Goal: Obtain resource: Download file/media

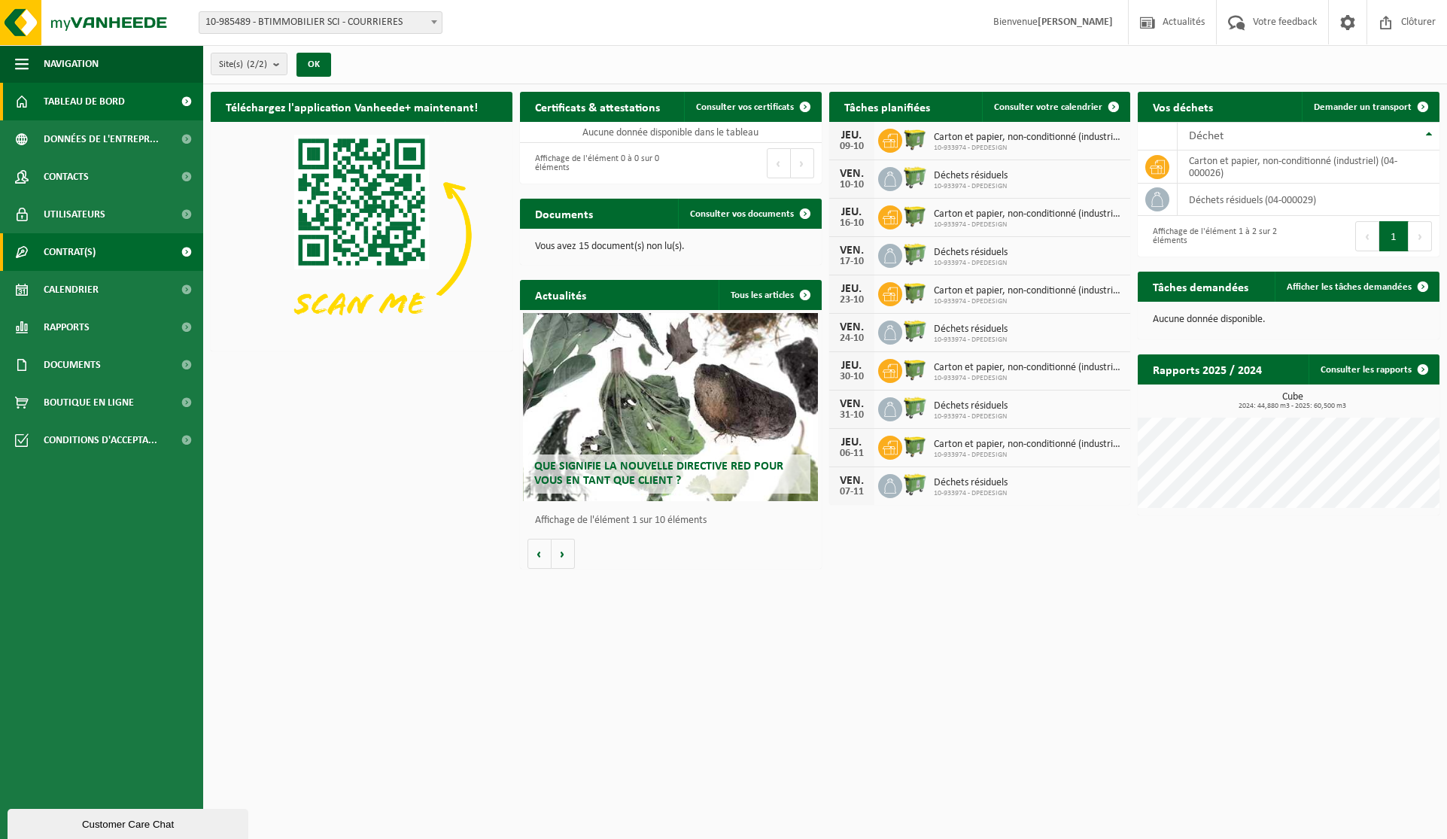
click at [155, 252] on link "Contrat(s)" at bounding box center [101, 252] width 203 height 38
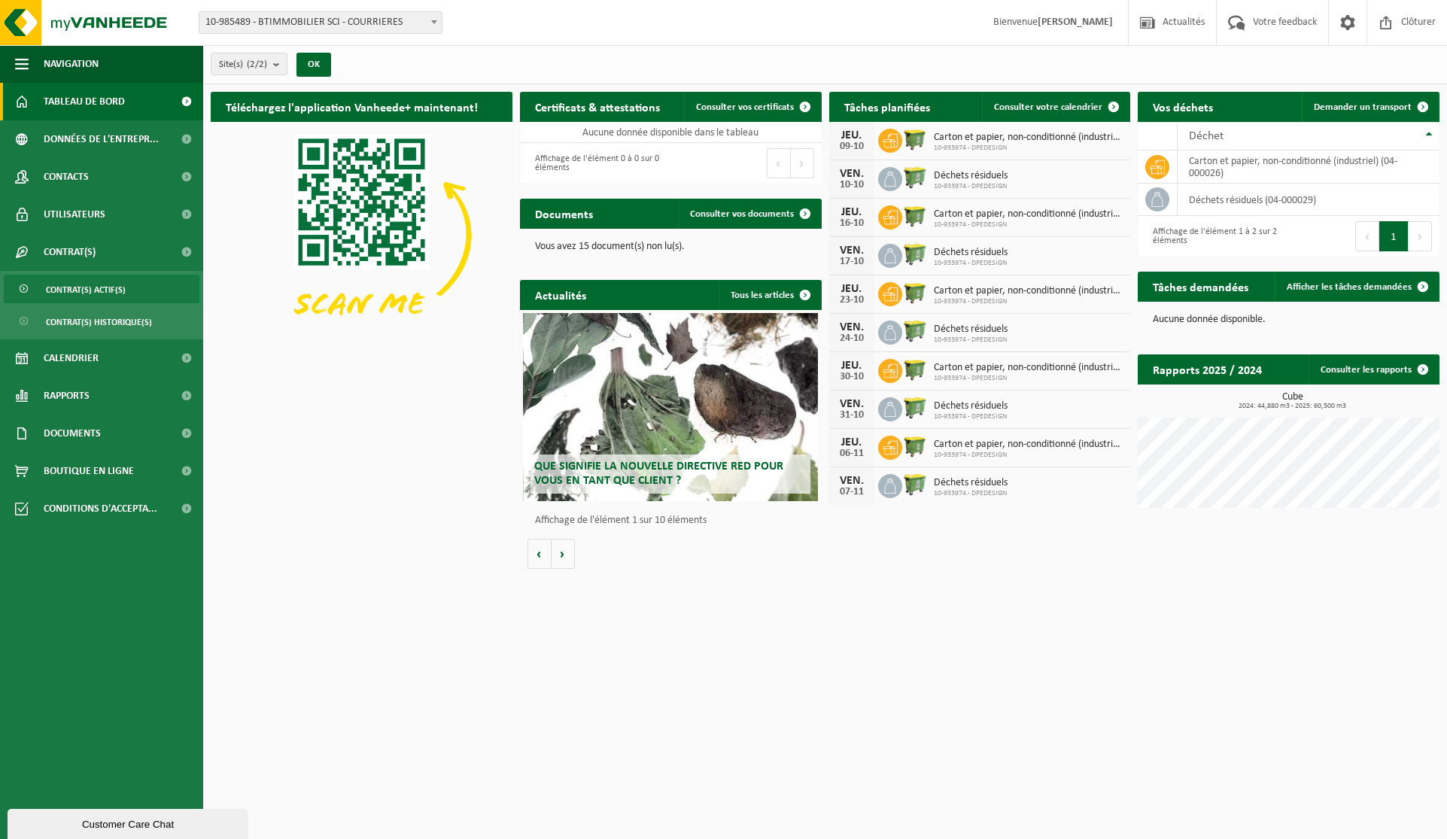
click at [111, 291] on span "Contrat(s) actif(s)" at bounding box center [86, 289] width 80 height 29
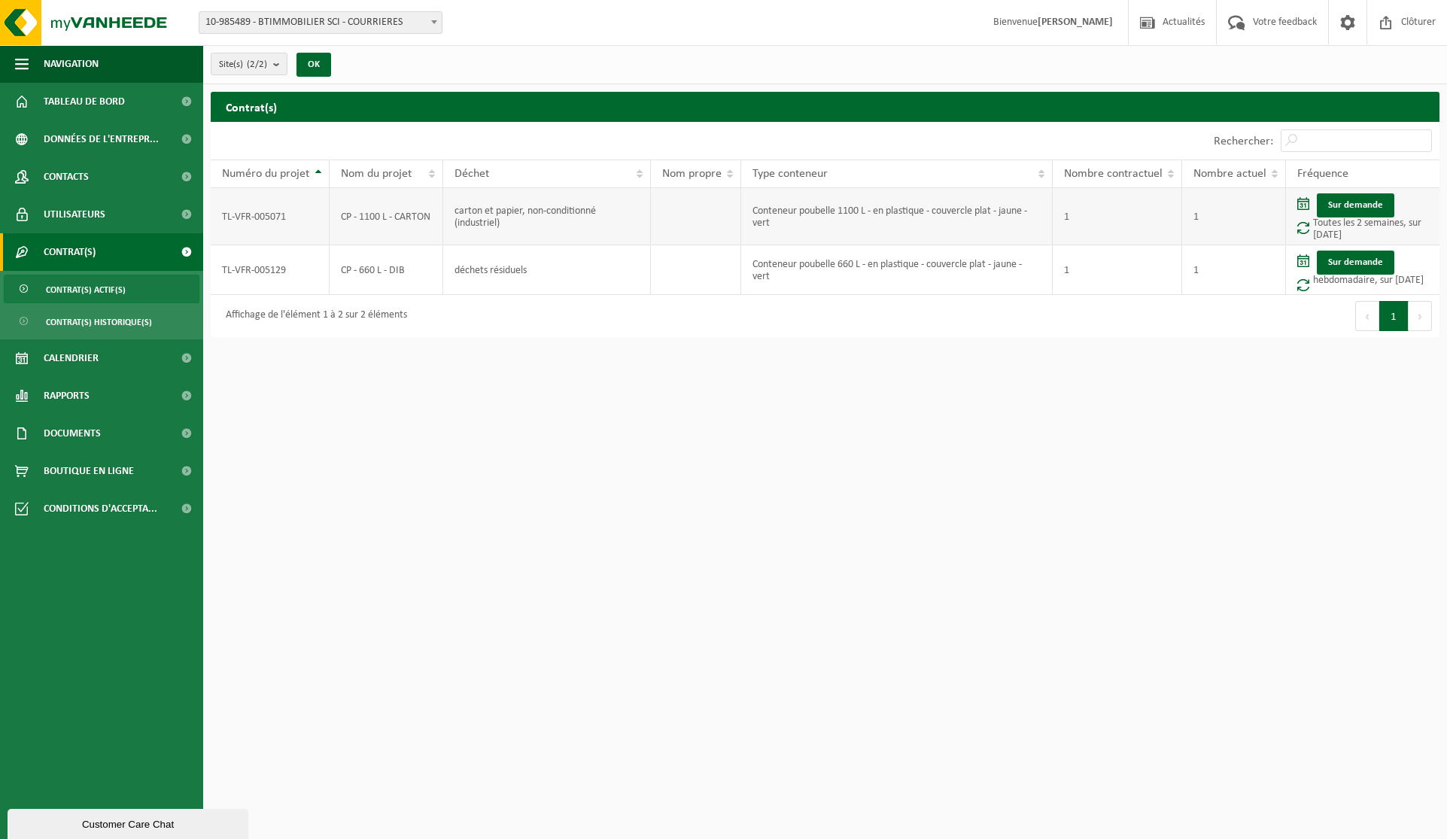
click at [309, 218] on td "TL-VFR-005071" at bounding box center [270, 216] width 119 height 57
click at [113, 436] on link "Documents" at bounding box center [101, 434] width 203 height 38
click at [75, 504] on span "Documents" at bounding box center [71, 503] width 50 height 29
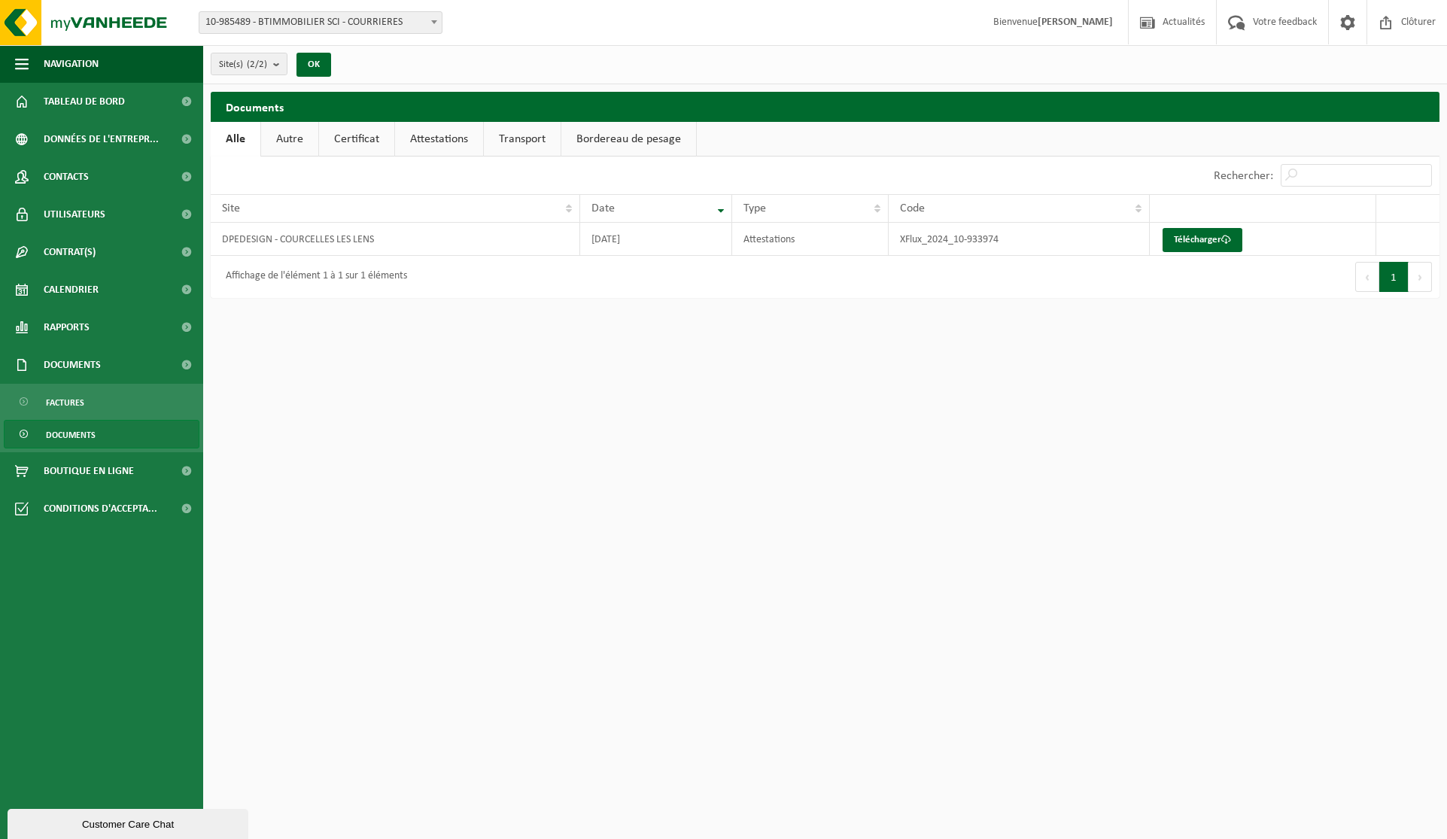
click at [272, 141] on link "Autre" at bounding box center [289, 139] width 57 height 35
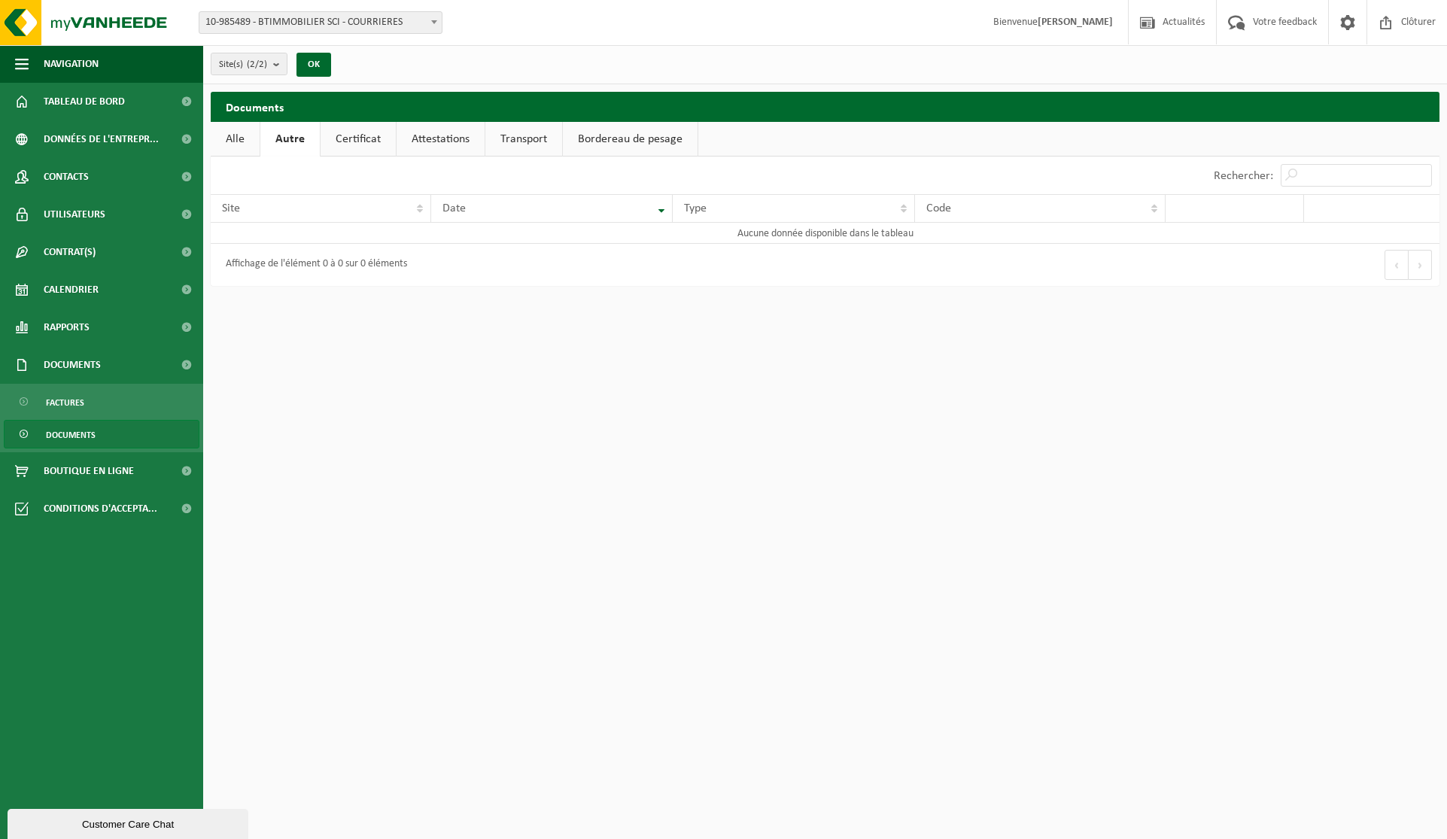
click at [357, 136] on link "Certificat" at bounding box center [358, 139] width 75 height 35
click at [432, 138] on link "Attestations" at bounding box center [439, 139] width 88 height 35
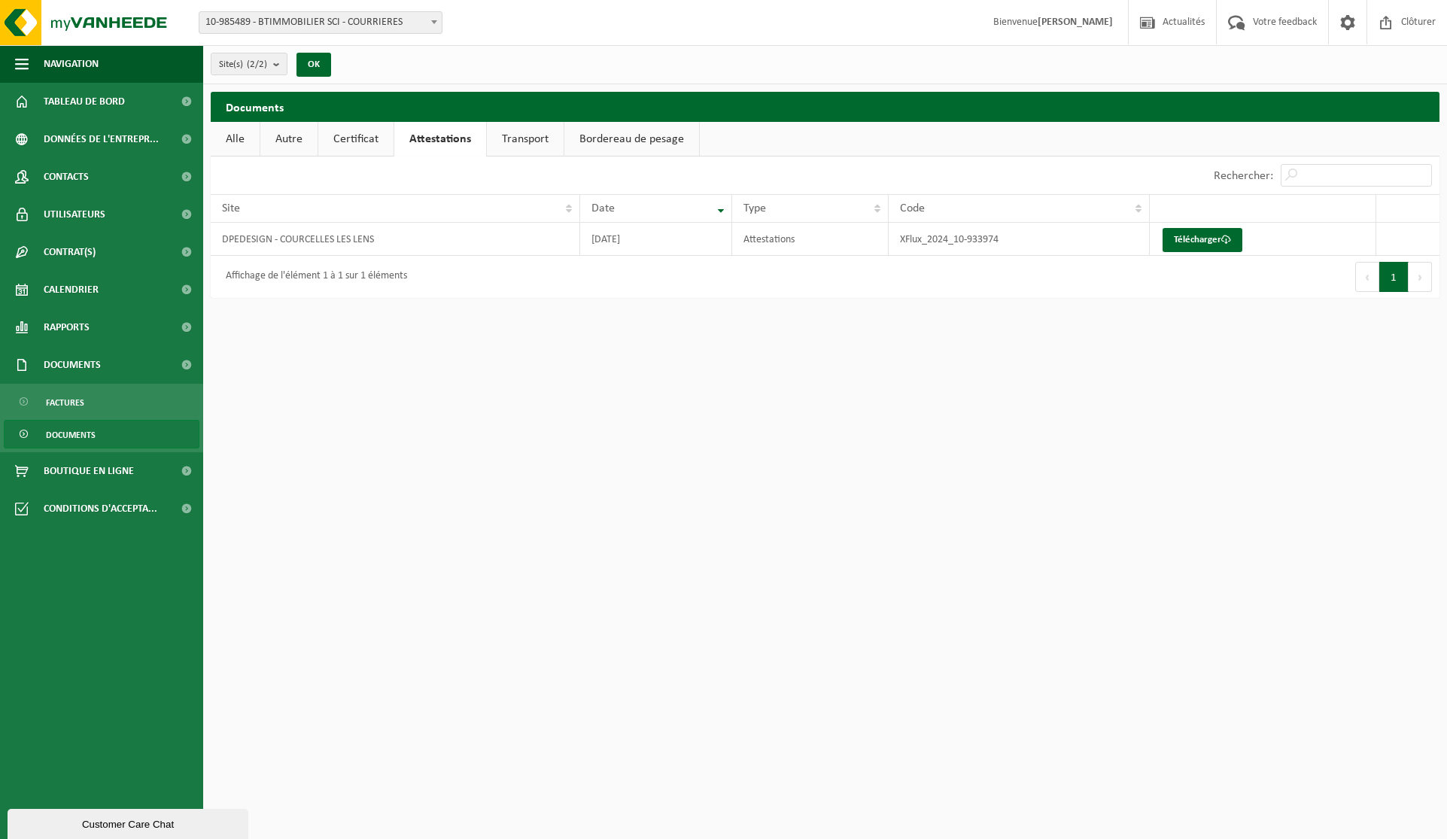
click at [645, 140] on link "Bordereau de pesage" at bounding box center [632, 139] width 135 height 35
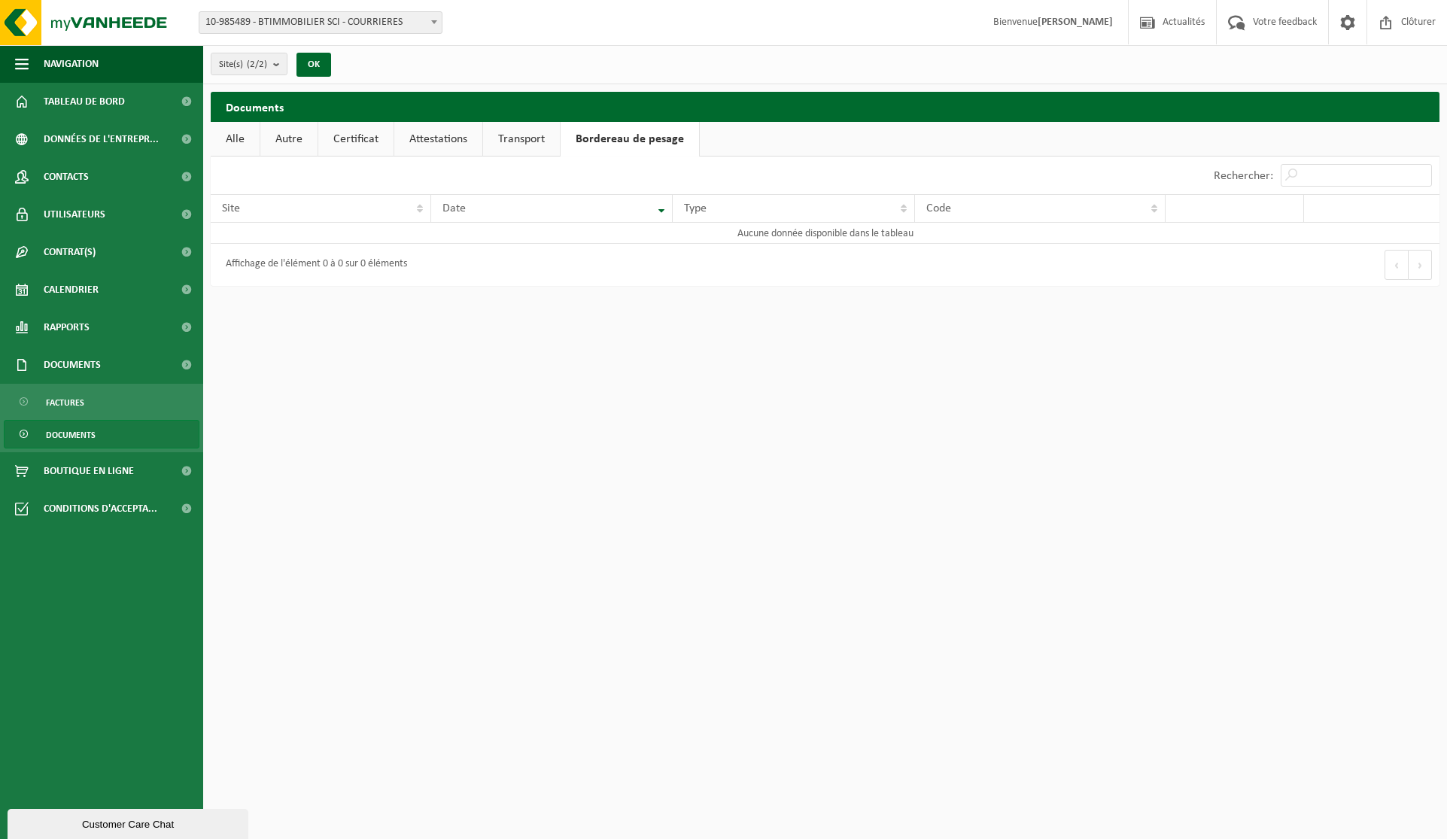
click at [540, 134] on link "Transport" at bounding box center [521, 139] width 77 height 35
click at [453, 139] on link "Attestations" at bounding box center [438, 139] width 88 height 35
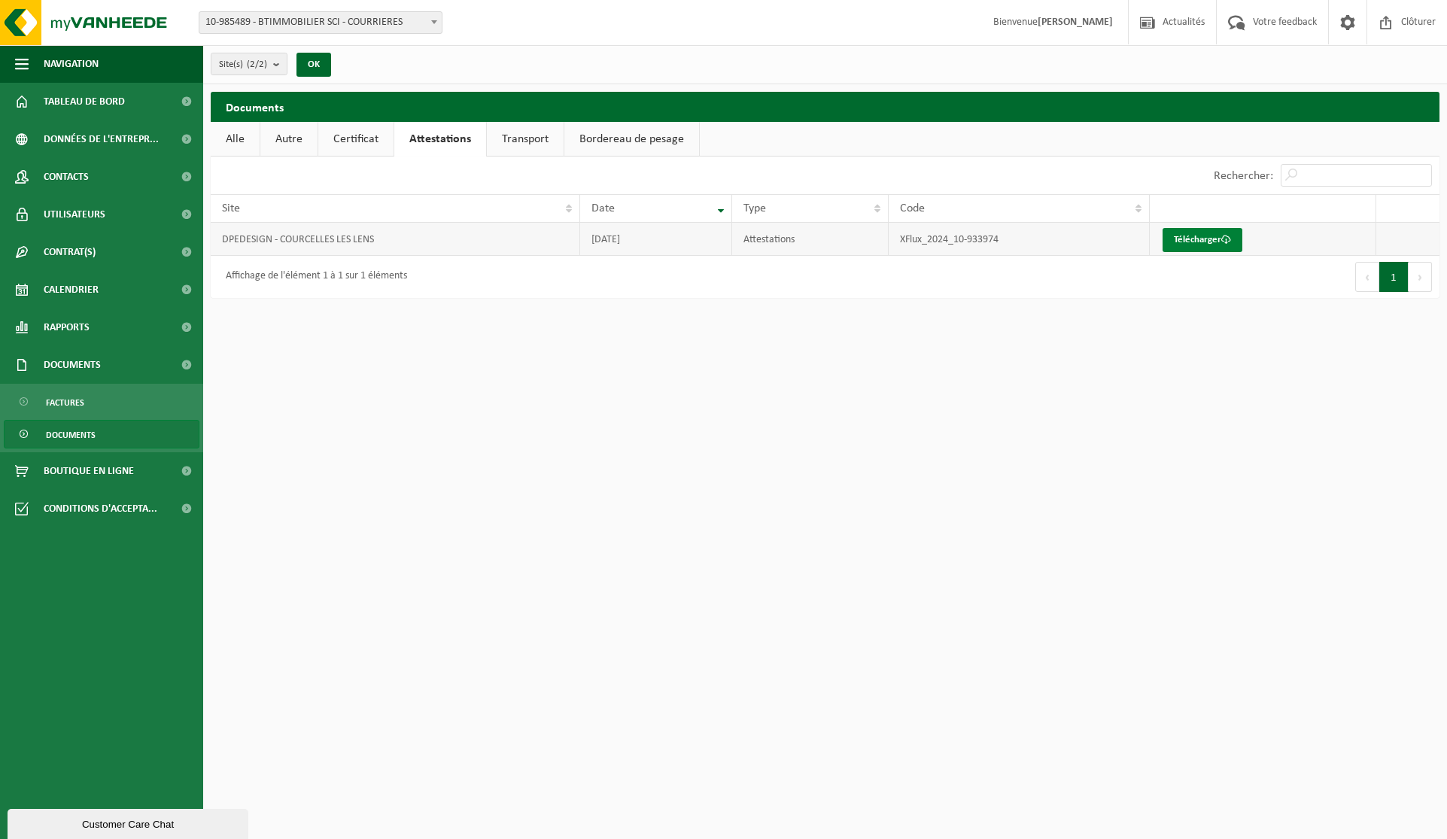
click at [1183, 241] on link "Télécharger" at bounding box center [1203, 240] width 80 height 24
click at [359, 142] on link "Certificat" at bounding box center [355, 139] width 75 height 35
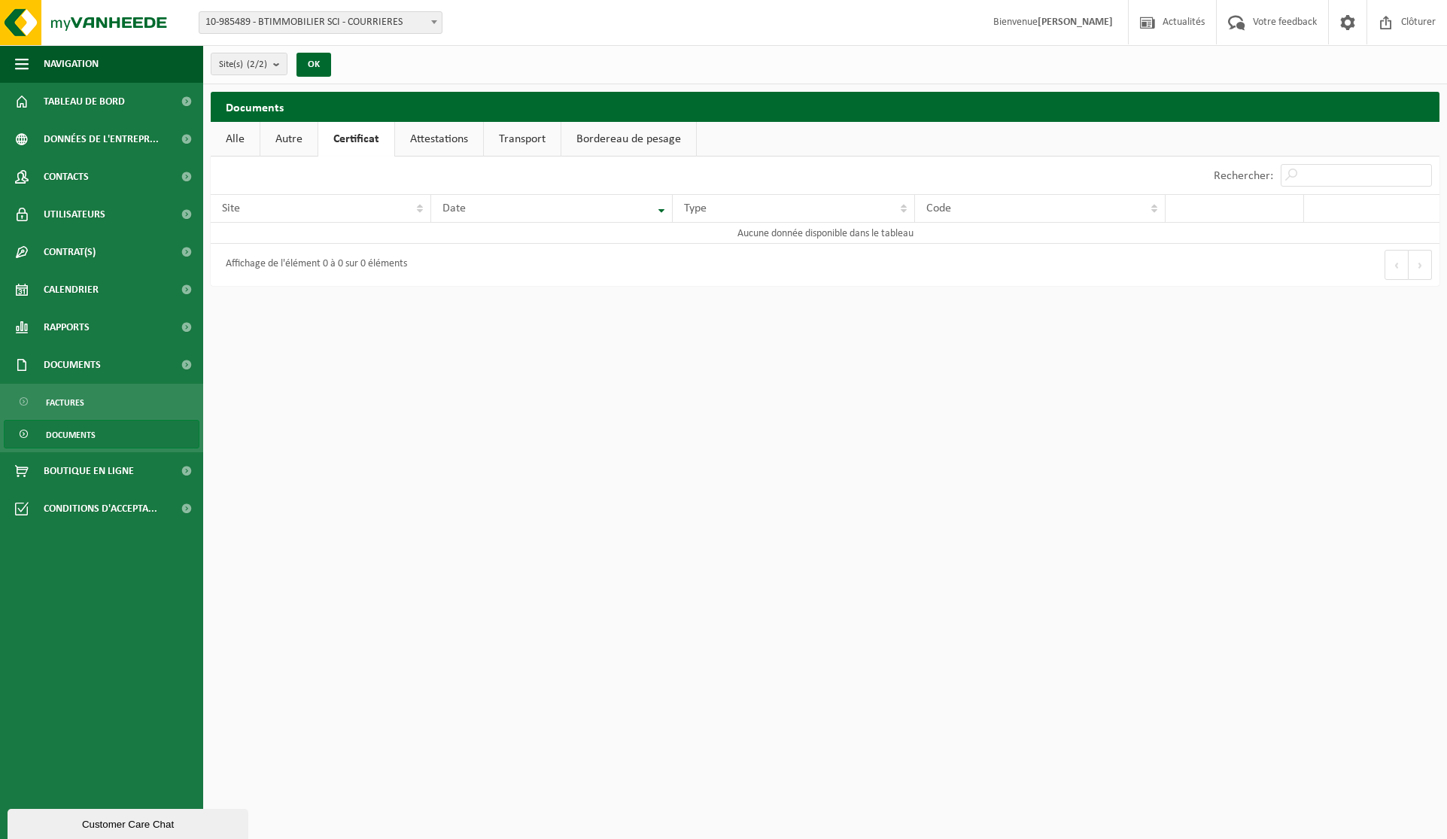
click at [293, 145] on link "Autre" at bounding box center [288, 139] width 57 height 35
click at [232, 136] on link "Alle" at bounding box center [235, 139] width 49 height 35
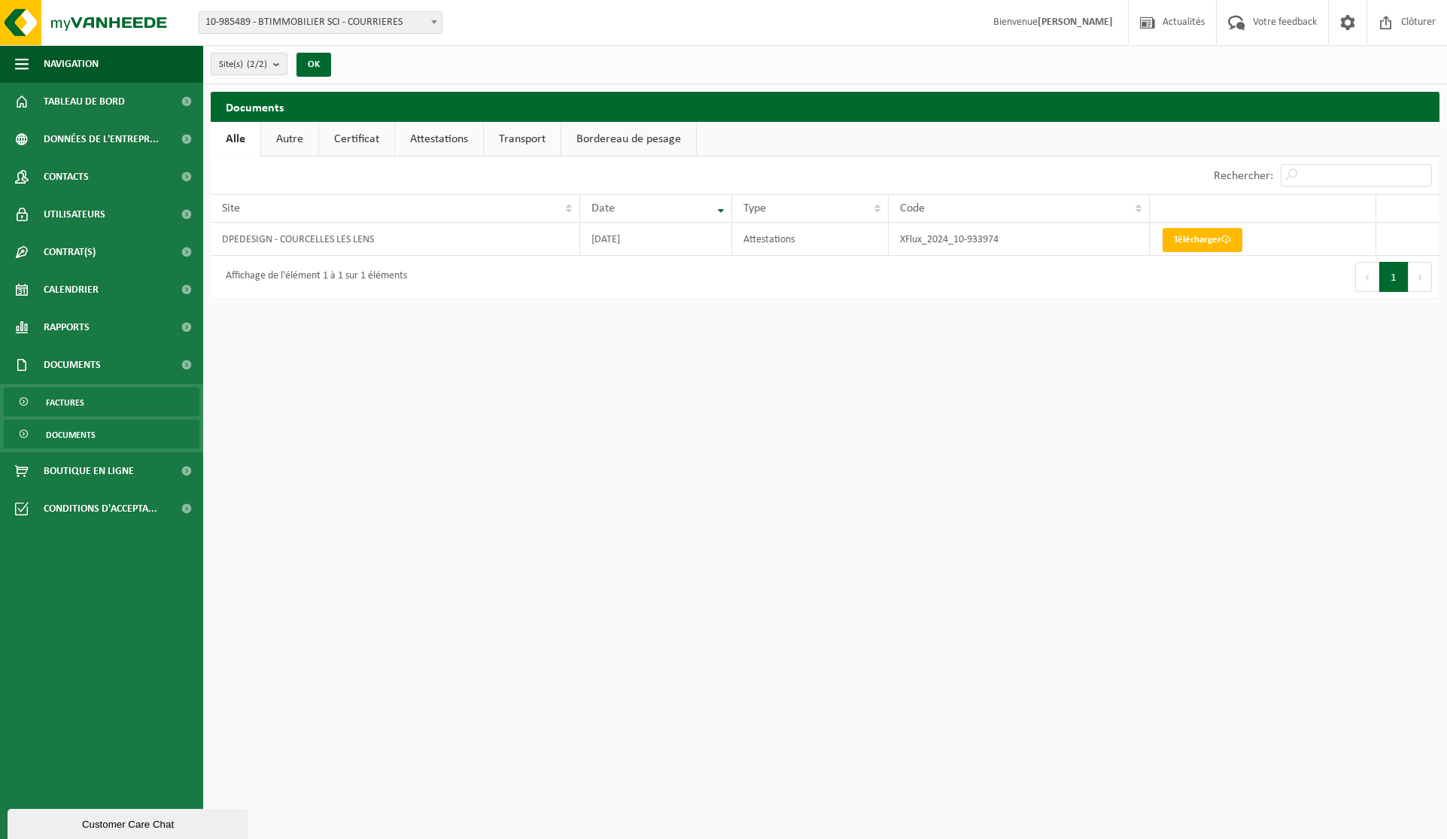
click at [77, 408] on span "Factures" at bounding box center [65, 402] width 38 height 29
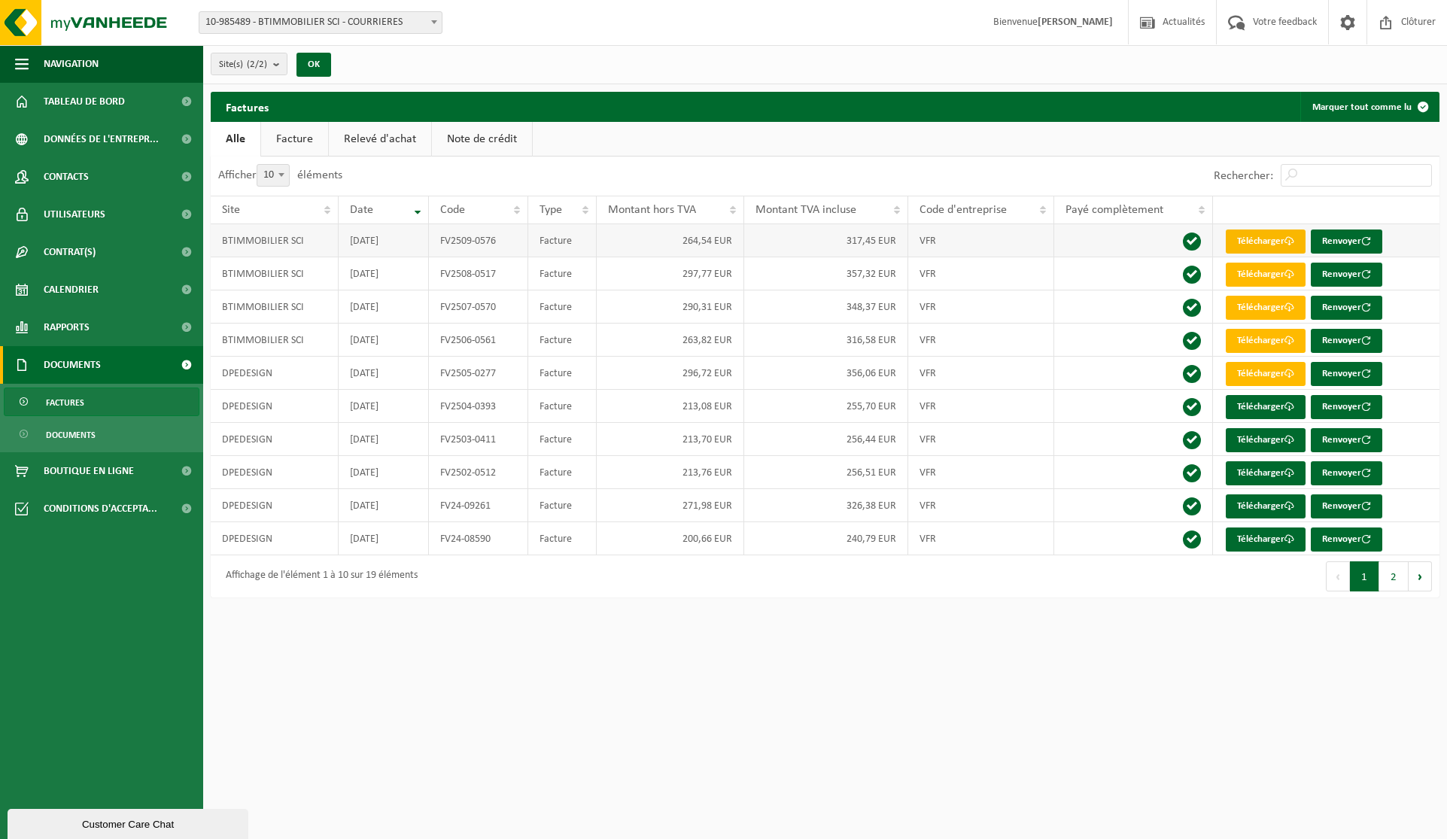
click at [1265, 243] on link "Télécharger" at bounding box center [1266, 242] width 80 height 24
click at [135, 251] on link "Contrat(s)" at bounding box center [101, 252] width 203 height 38
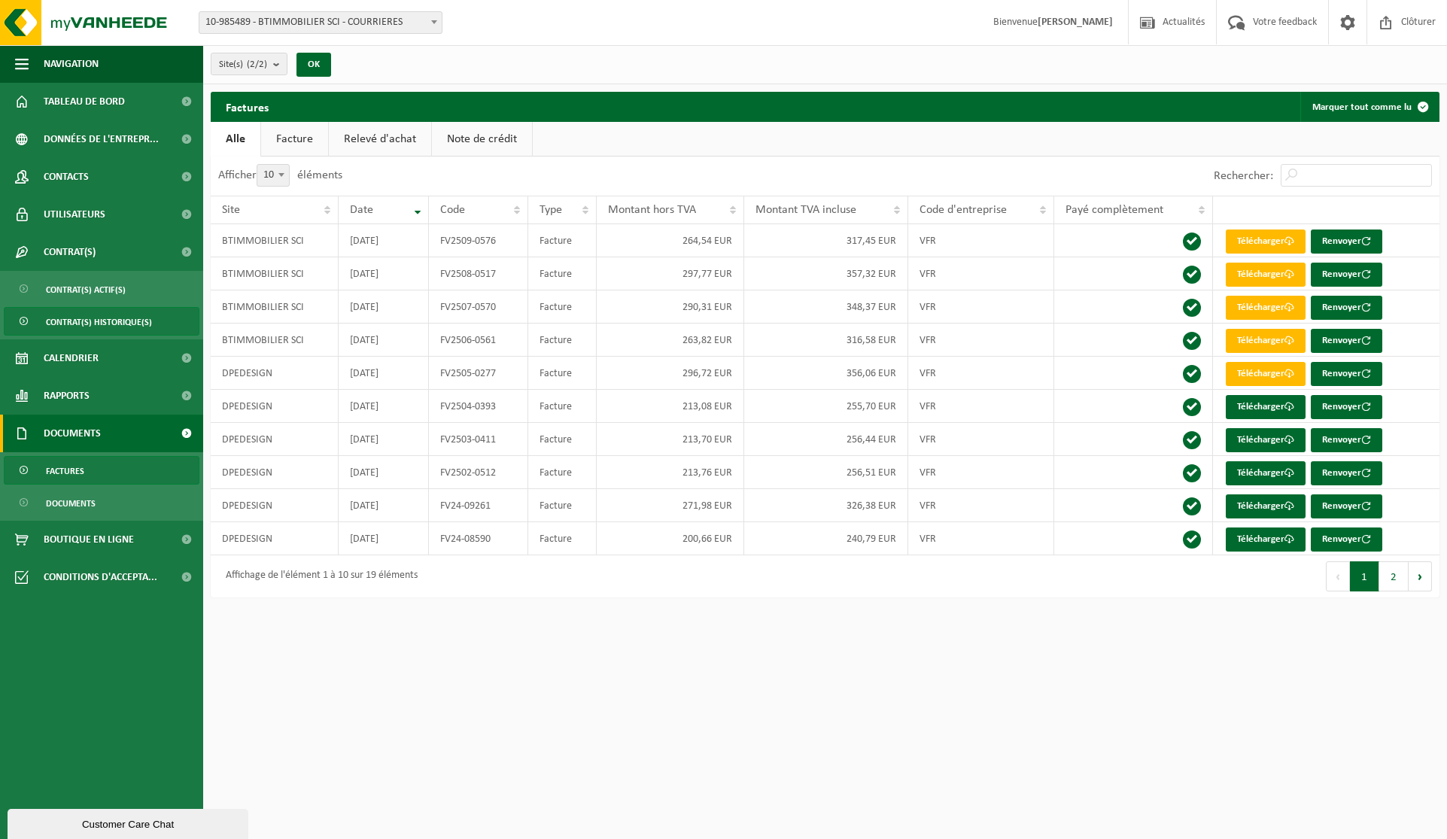
click at [99, 325] on span "Contrat(s) historique(s)" at bounding box center [99, 322] width 106 height 29
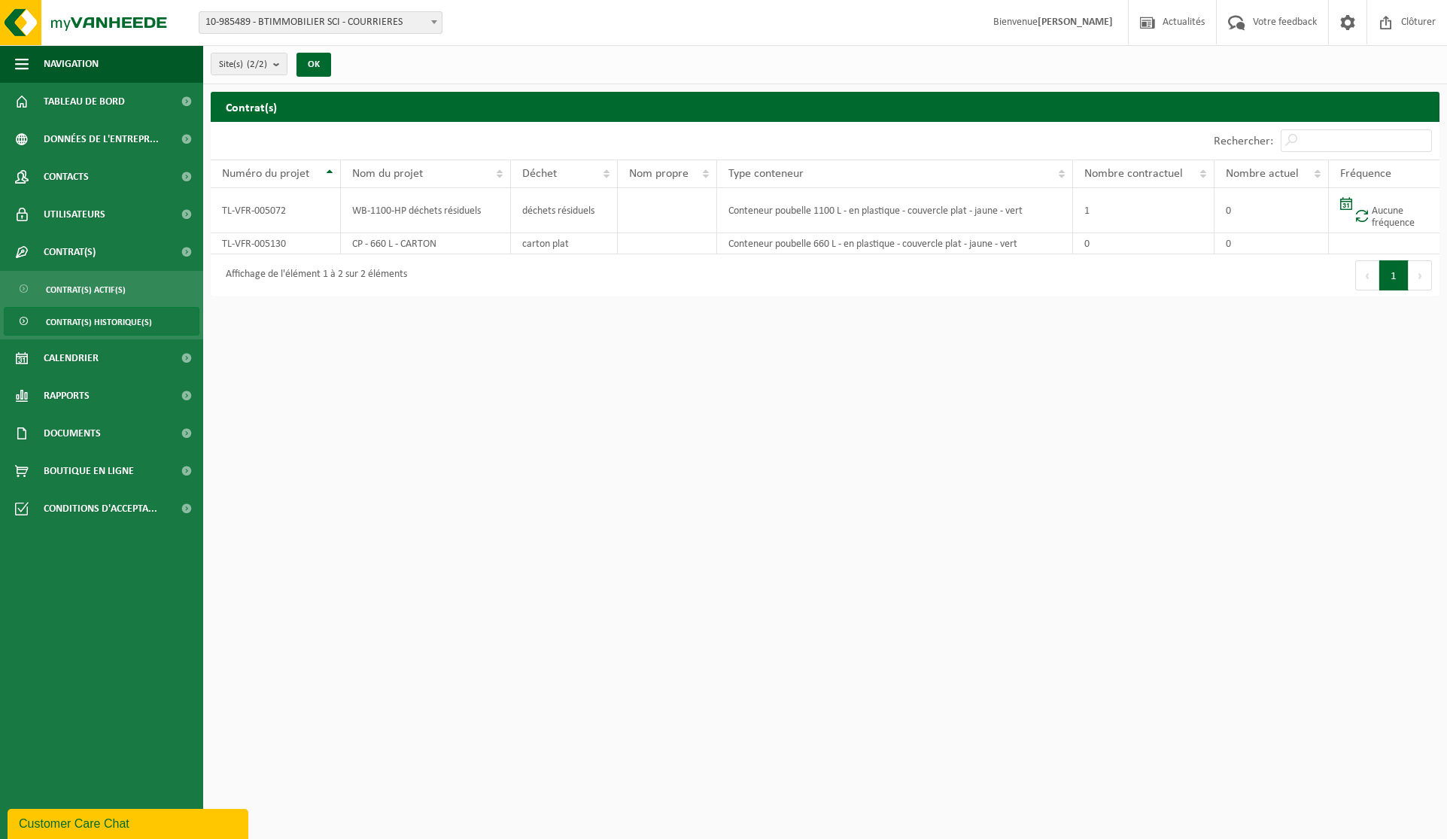
click at [102, 290] on span "Contrat(s) actif(s)" at bounding box center [86, 289] width 80 height 29
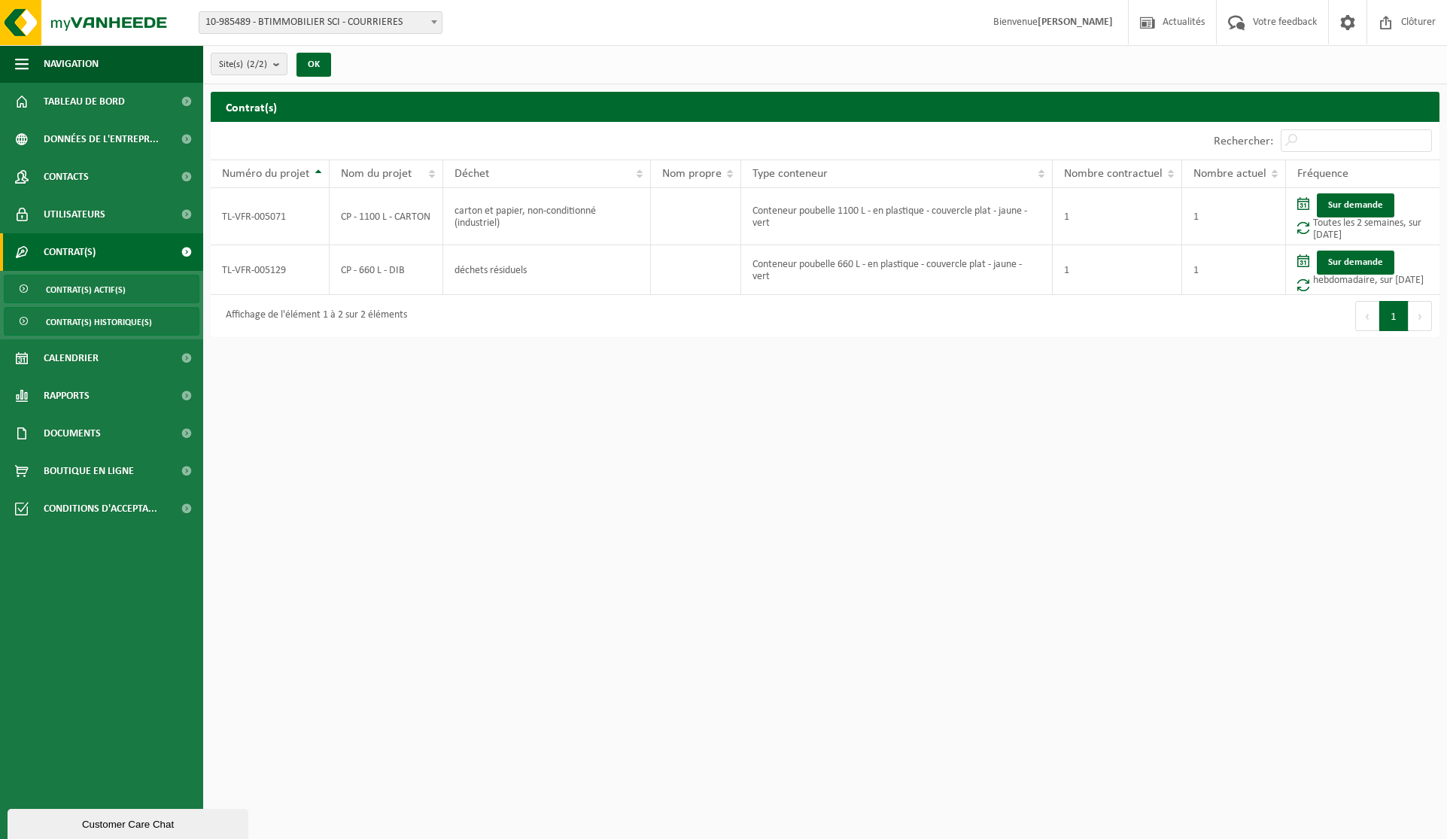
click at [108, 320] on span "Contrat(s) historique(s)" at bounding box center [99, 322] width 106 height 29
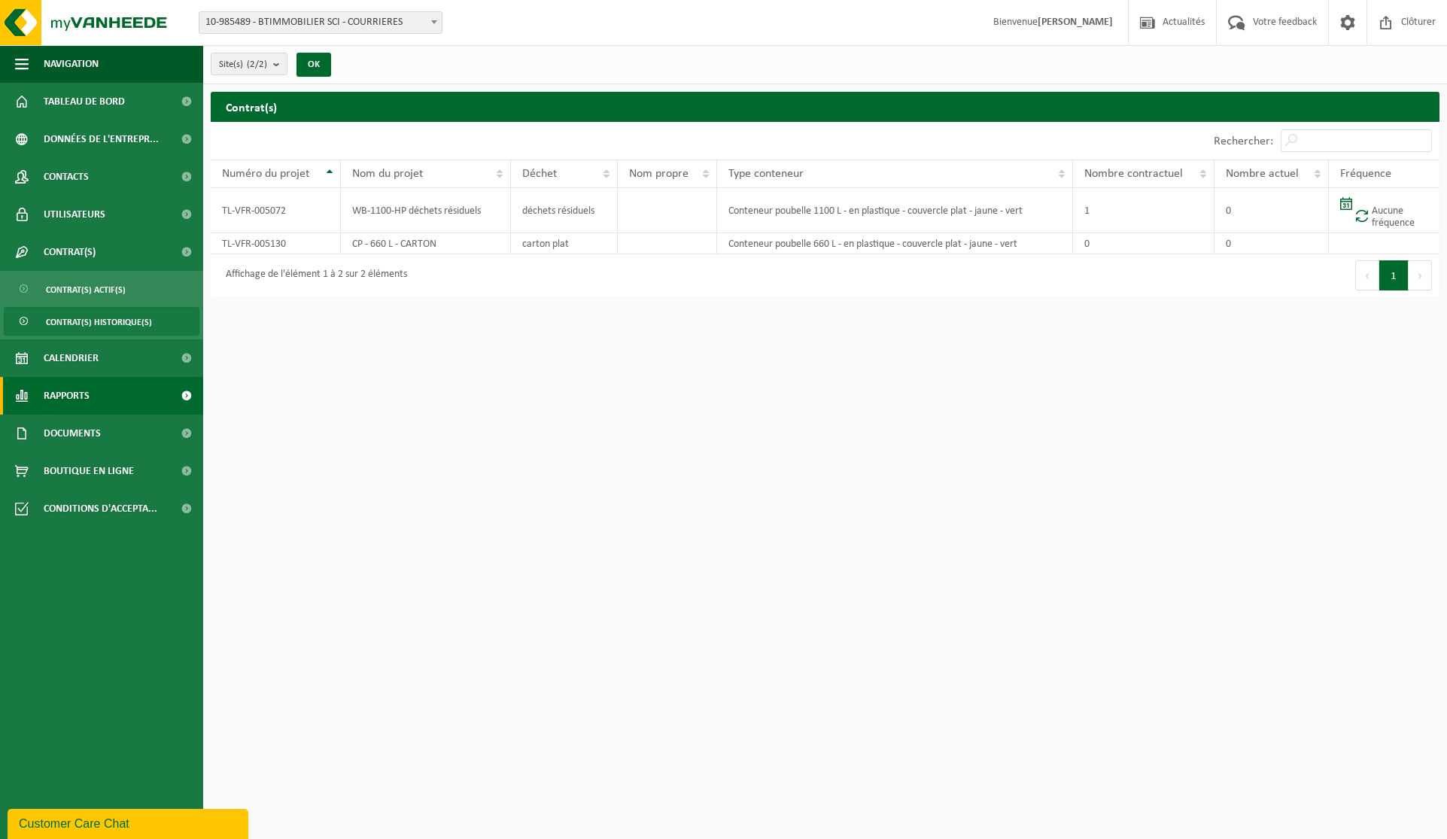
click at [76, 394] on span "Rapports" at bounding box center [67, 396] width 46 height 38
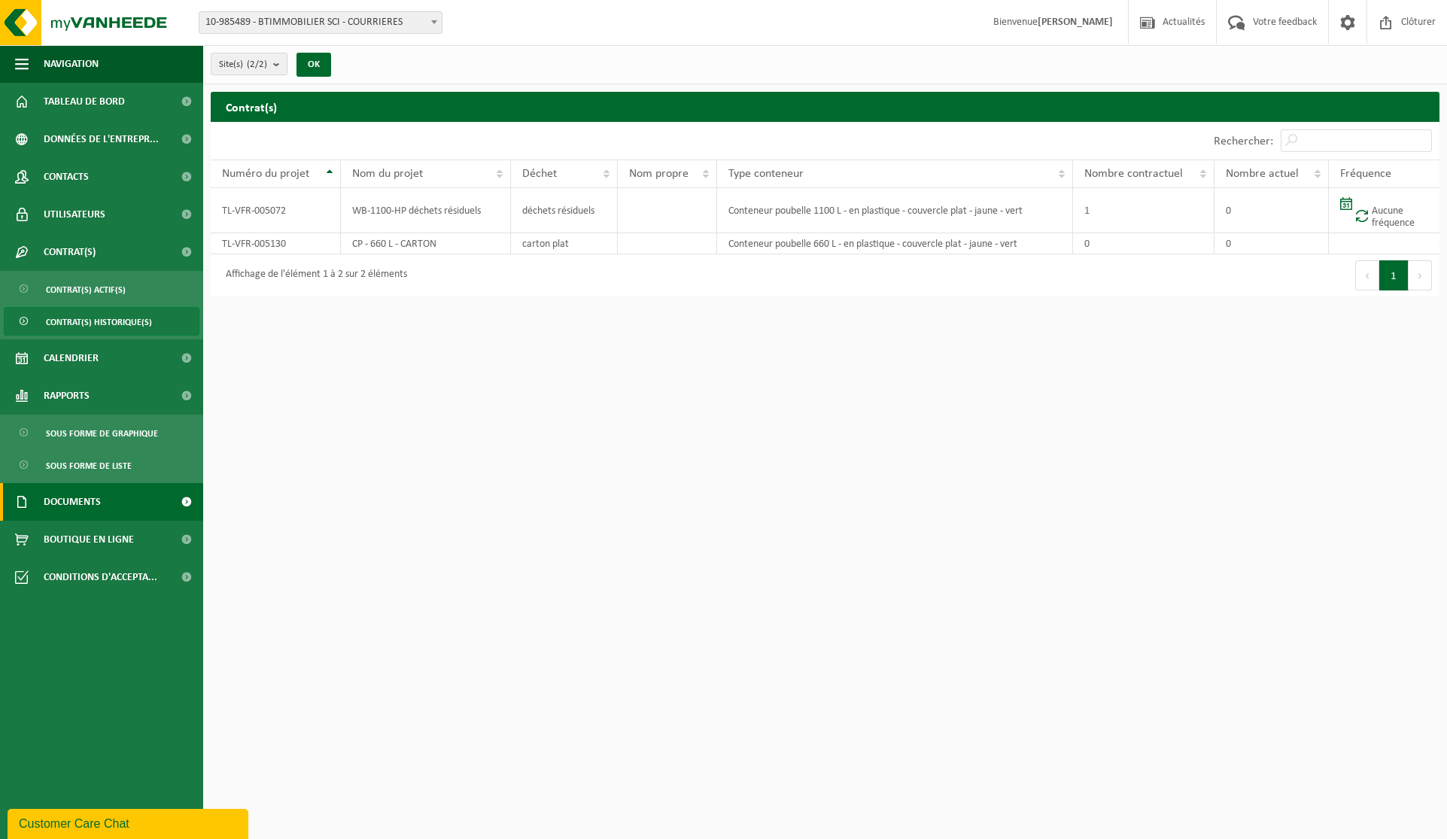
click at [79, 502] on span "Documents" at bounding box center [72, 502] width 57 height 38
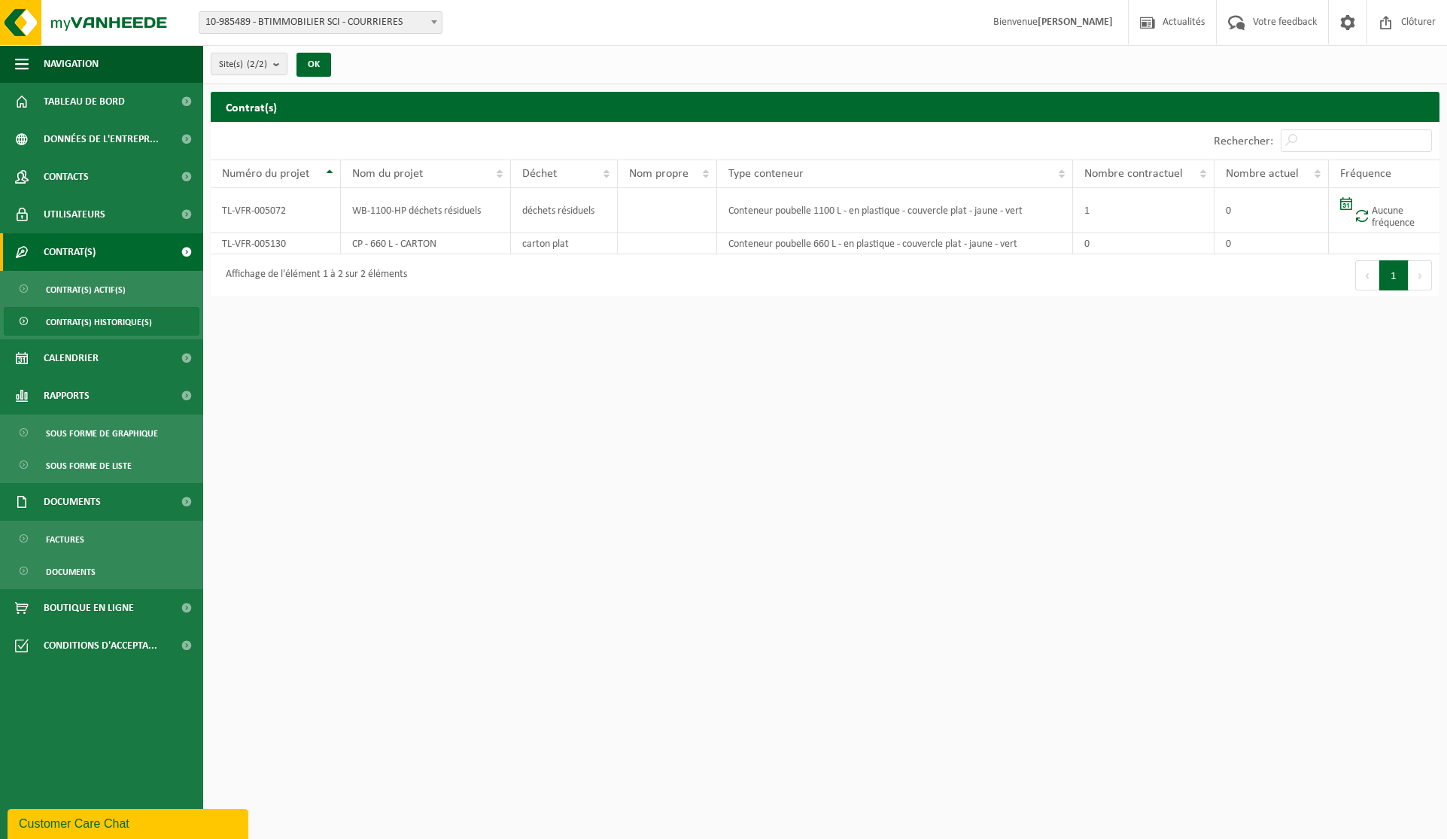
click at [83, 258] on span "Contrat(s)" at bounding box center [70, 252] width 52 height 38
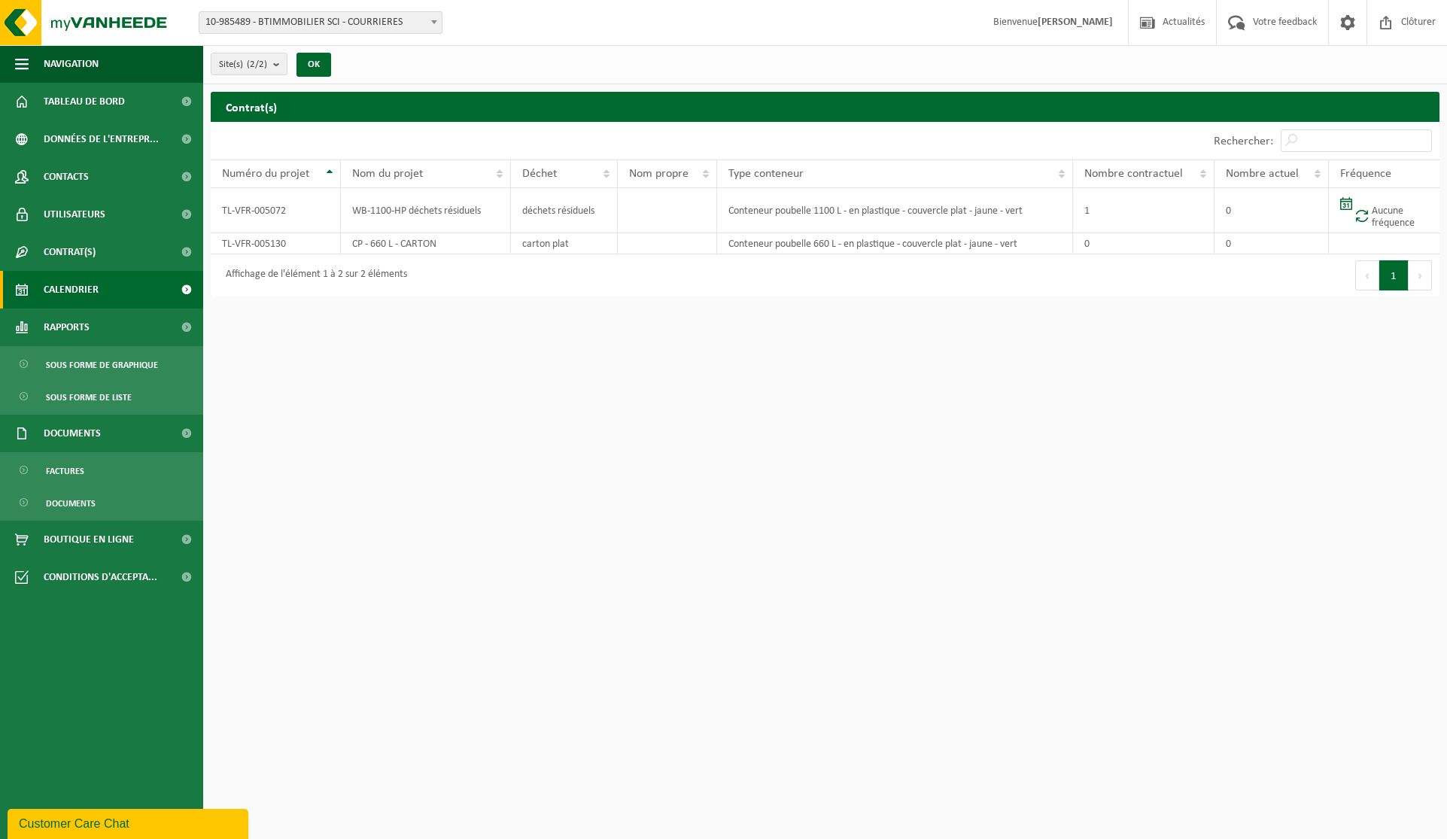
click at [77, 291] on span "Calendrier" at bounding box center [71, 290] width 55 height 38
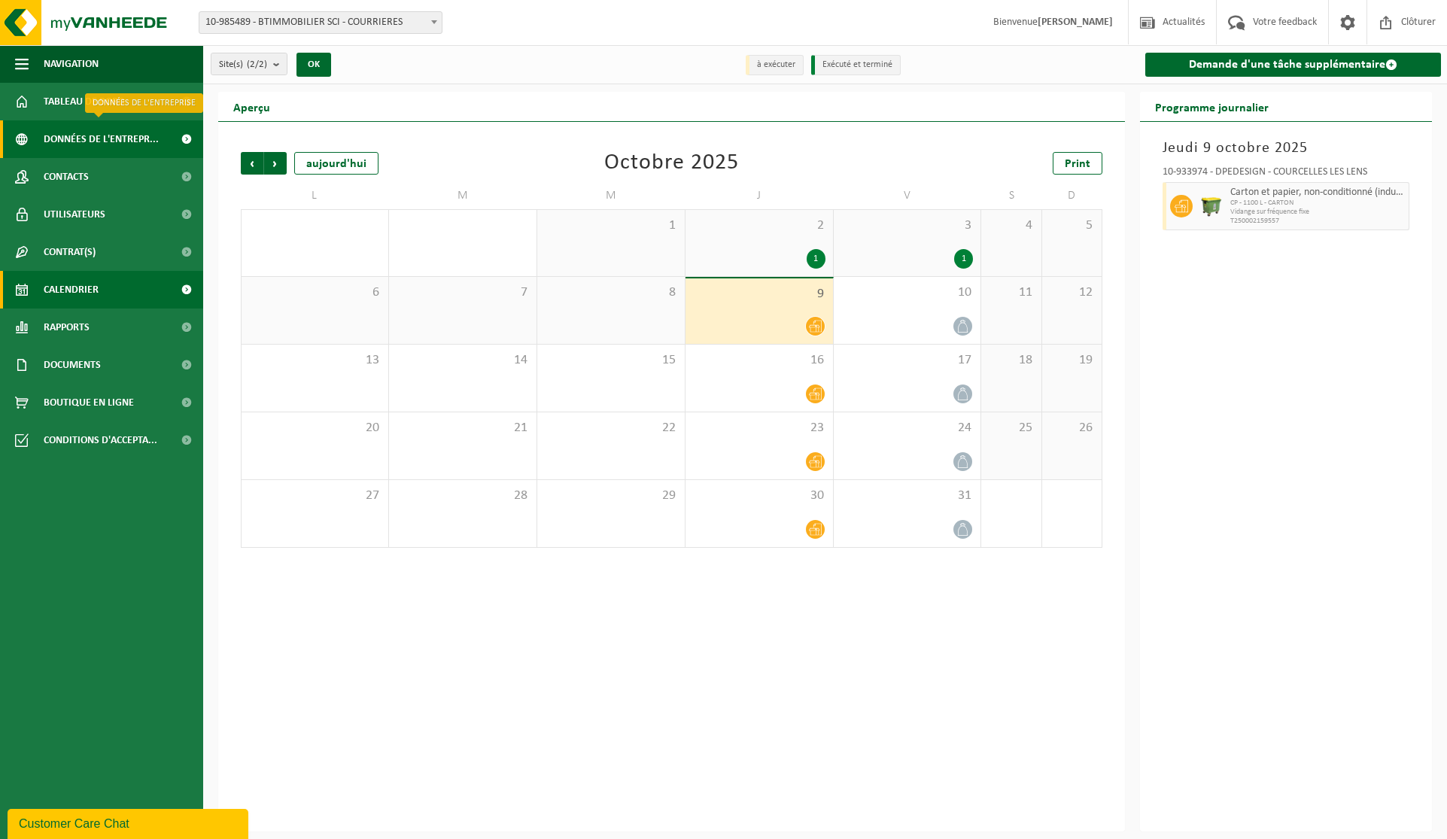
click at [161, 138] on link "Données de l'entrepr..." at bounding box center [101, 139] width 203 height 38
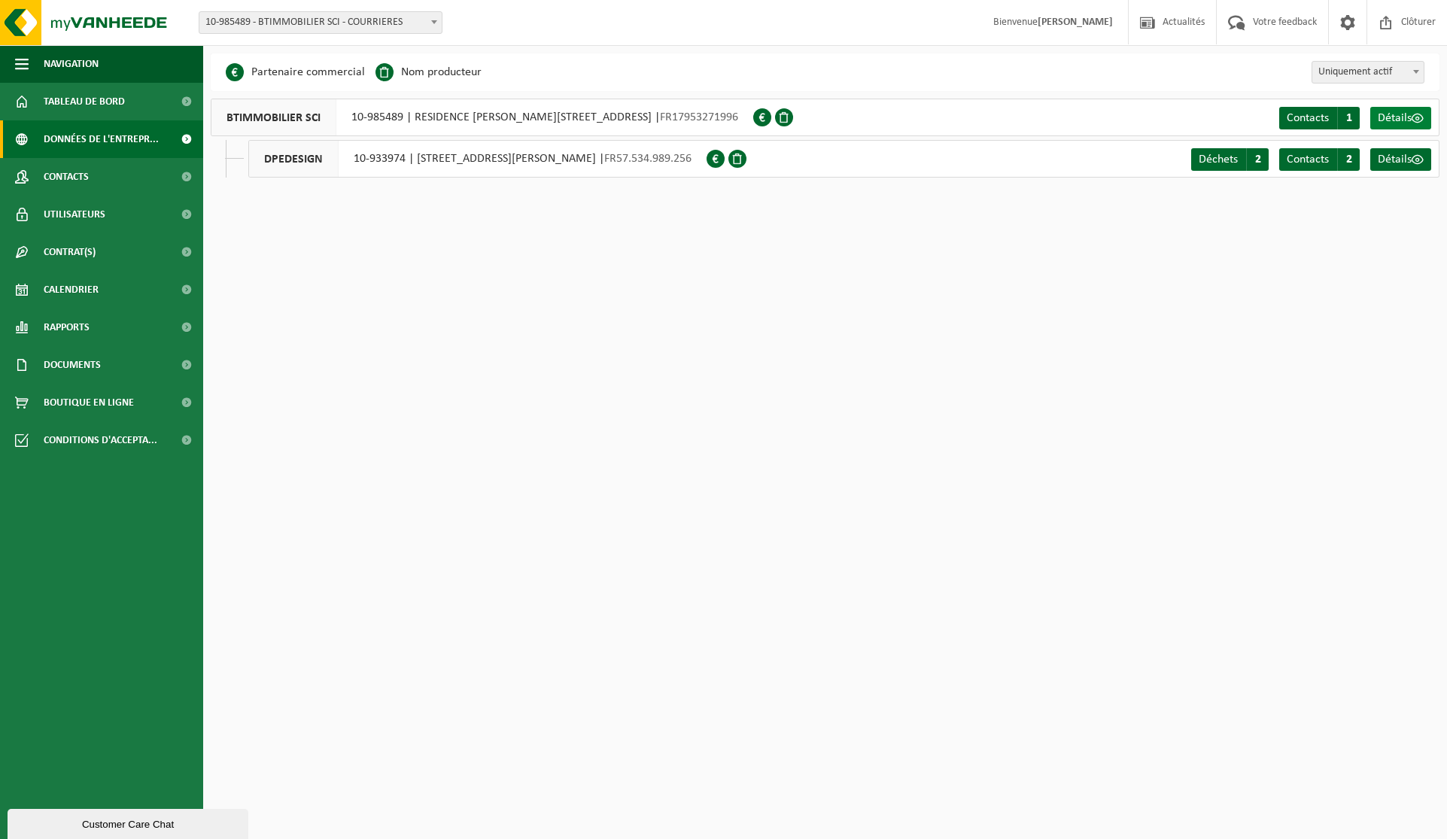
click at [1387, 120] on span "Détails" at bounding box center [1395, 118] width 34 height 12
